Goal: Task Accomplishment & Management: Complete application form

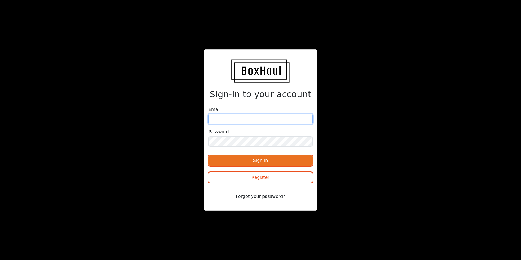
type input "[PERSON_NAME][EMAIL_ADDRESS][DOMAIN_NAME]"
click at [256, 157] on button "Sign in" at bounding box center [260, 160] width 104 height 10
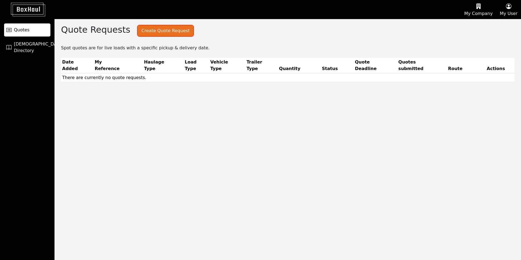
click at [156, 31] on button "Create Quote Request" at bounding box center [165, 31] width 55 height 10
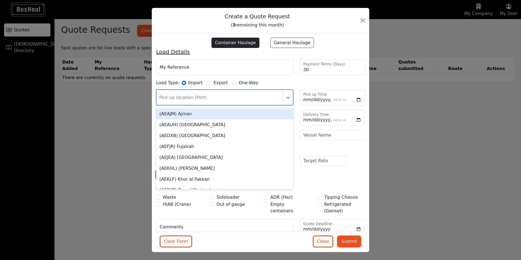
click at [166, 96] on div at bounding box center [219, 98] width 121 height 8
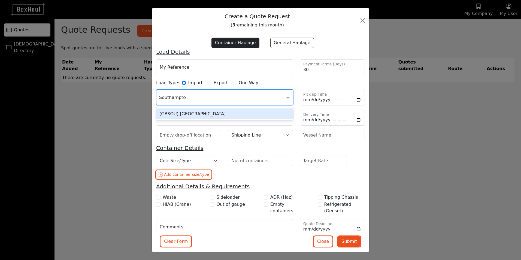
type input "[GEOGRAPHIC_DATA]"
click at [179, 115] on div "(GBSOU) [GEOGRAPHIC_DATA]" at bounding box center [224, 113] width 137 height 11
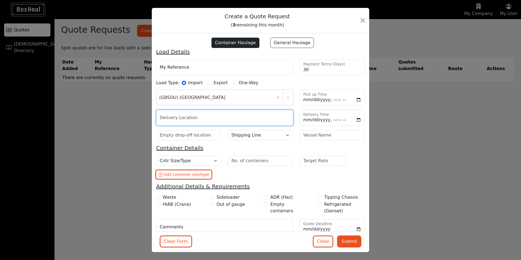
click at [172, 117] on input "text" at bounding box center [224, 118] width 137 height 16
click at [181, 118] on input "Kings Cliffe PE8 6XX" at bounding box center [224, 118] width 137 height 16
type input "PE8 6XX"
click at [194, 138] on input "text" at bounding box center [188, 135] width 65 height 10
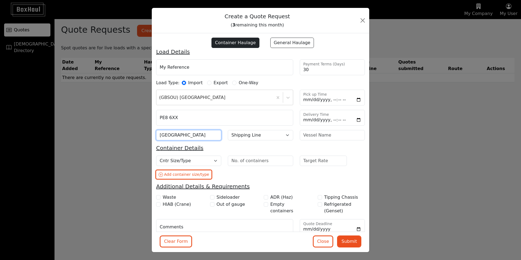
type input "[GEOGRAPHIC_DATA]"
click at [283, 135] on select "Shipping Line [PERSON_NAME] Line CMA CGM COSCO DKT/SCI Evergreen Hapag [PERSON_…" at bounding box center [260, 135] width 65 height 10
select select "Hapag [PERSON_NAME]"
click at [228, 130] on select "Shipping Line [PERSON_NAME] Line CMA CGM COSCO DKT/SCI Evergreen Hapag [PERSON_…" at bounding box center [260, 135] width 65 height 10
click at [214, 160] on select "Cntr Size/Type 20DC 40DC 40HC 45HC 40HCRF (Live) 40HCRF (NOR) 20TK 20OT 40OT 40…" at bounding box center [188, 161] width 65 height 10
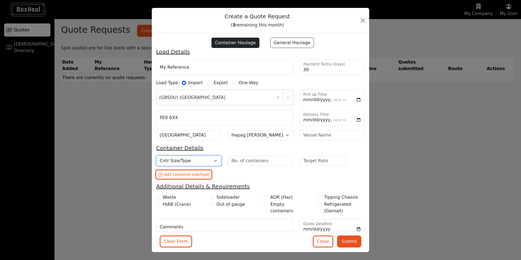
select select "40DC"
click at [156, 156] on select "Cntr Size/Type 20DC 40DC 40HC 45HC 40HCRF (Live) 40HCRF (NOR) 20TK 20OT 40OT 40…" at bounding box center [188, 161] width 65 height 10
click at [251, 160] on input "number" at bounding box center [260, 161] width 65 height 10
type input "1"
click at [312, 160] on input "number" at bounding box center [323, 161] width 47 height 10
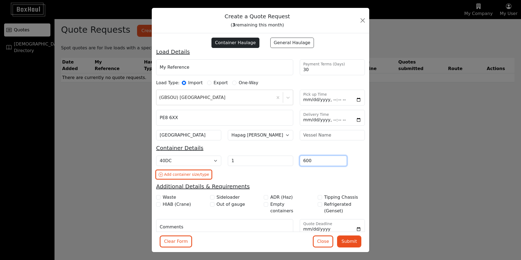
type input "600"
click at [166, 224] on textarea "Comments" at bounding box center [224, 227] width 137 height 16
type textarea "Must get own VBS"
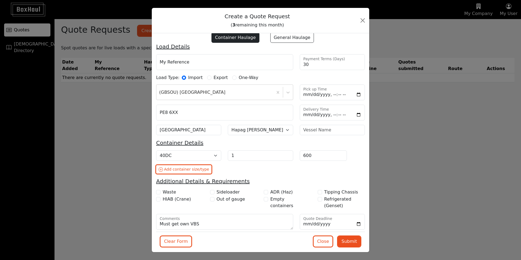
scroll to position [10, 0]
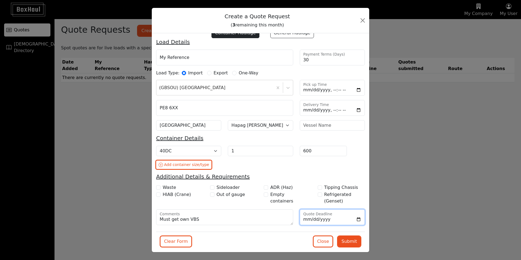
click at [315, 218] on input "Quote Deadline" at bounding box center [332, 217] width 65 height 16
type input "[DATE]"
click at [349, 242] on button "Submit" at bounding box center [349, 241] width 23 height 10
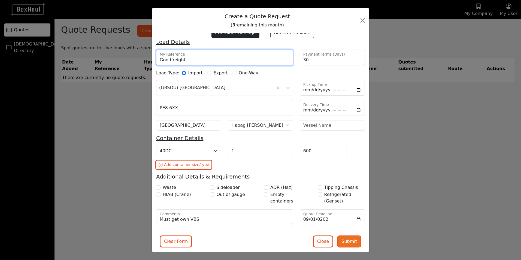
type input "Goodfreight"
click at [344, 242] on button "Submit" at bounding box center [349, 241] width 23 height 10
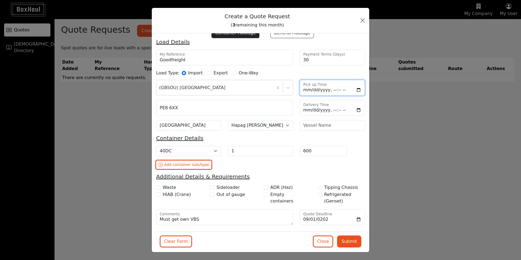
click at [304, 90] on input "Pick up Time" at bounding box center [332, 88] width 65 height 16
click at [328, 90] on input "Pick up Time" at bounding box center [332, 88] width 65 height 16
click at [326, 90] on input "Pick up Time" at bounding box center [332, 88] width 65 height 16
type input "[DATE]T16:00"
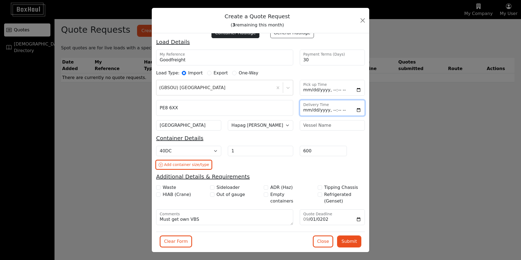
click at [308, 110] on input "Delivery Time" at bounding box center [332, 108] width 65 height 16
click at [303, 110] on input "Delivery Time" at bounding box center [332, 108] width 65 height 16
click at [326, 110] on input "Delivery Time" at bounding box center [332, 108] width 65 height 16
type input "[DATE]T09:00"
click at [343, 242] on button "Submit" at bounding box center [349, 241] width 23 height 10
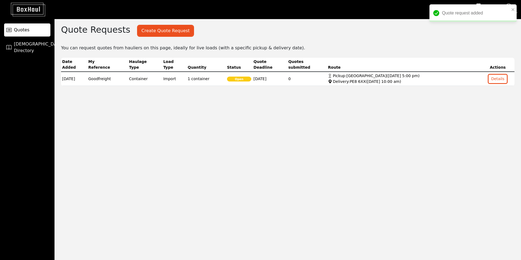
drag, startPoint x: 343, startPoint y: 242, endPoint x: 309, endPoint y: 201, distance: 54.0
click at [309, 201] on div "Quote Requests Create Quote Request Create a Quote Request ( 2 remaining this m…" at bounding box center [287, 139] width 466 height 241
